Goal: Use online tool/utility: Utilize a website feature to perform a specific function

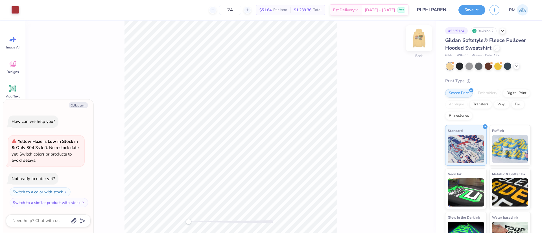
click at [413, 43] on img at bounding box center [419, 38] width 23 height 23
click at [349, 149] on div "Back" at bounding box center [230, 127] width 411 height 213
click at [76, 103] on button "Collapse" at bounding box center [78, 105] width 19 height 6
type textarea "x"
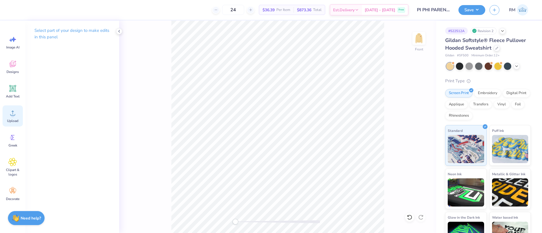
click at [15, 117] on div "Upload" at bounding box center [13, 116] width 20 height 21
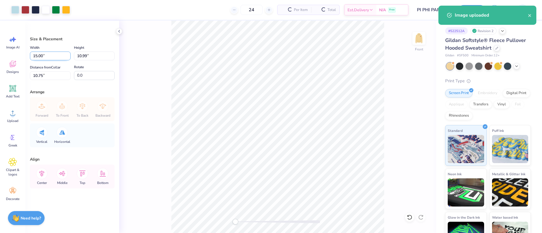
click at [47, 56] on input "15.00" at bounding box center [50, 56] width 41 height 9
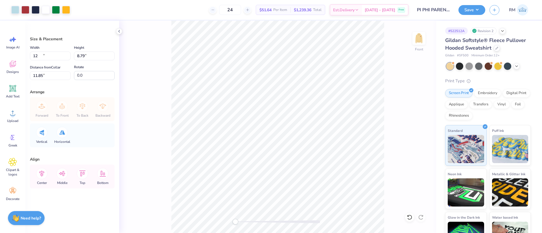
type input "12.00"
type input "8.79"
type input "11.85"
click at [50, 77] on input "11.85" at bounding box center [50, 75] width 41 height 9
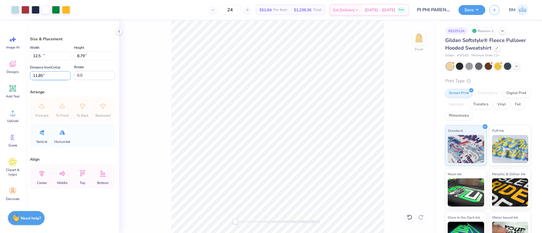
type input "12.50"
type input "9.16"
drag, startPoint x: 50, startPoint y: 77, endPoint x: 29, endPoint y: 75, distance: 21.2
click at [29, 75] on div "Size & Placement Width 12.50 12.50 " Height 9.16 9.16 " Distance from Collar 11…" at bounding box center [72, 127] width 94 height 213
type input "6"
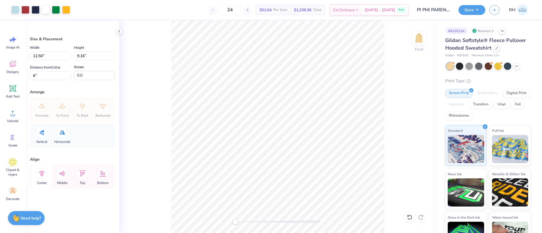
click at [41, 176] on icon at bounding box center [41, 173] width 11 height 11
click at [471, 10] on button "Save" at bounding box center [472, 9] width 27 height 10
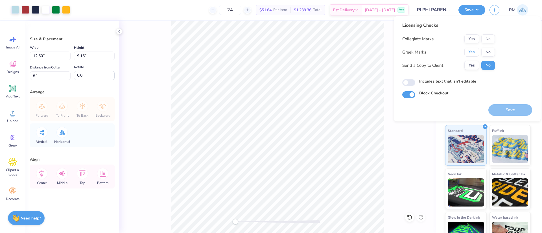
drag, startPoint x: 468, startPoint y: 50, endPoint x: 484, endPoint y: 43, distance: 17.3
click at [468, 50] on button "Yes" at bounding box center [471, 52] width 15 height 9
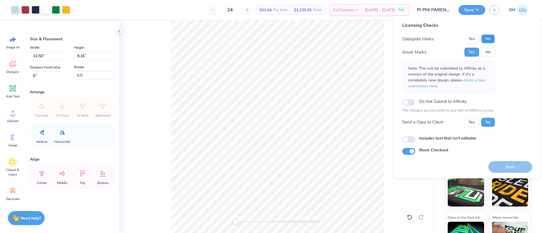
click at [493, 39] on button "No" at bounding box center [488, 38] width 14 height 9
click at [501, 167] on button "Save" at bounding box center [510, 167] width 44 height 12
